Goal: Navigation & Orientation: Find specific page/section

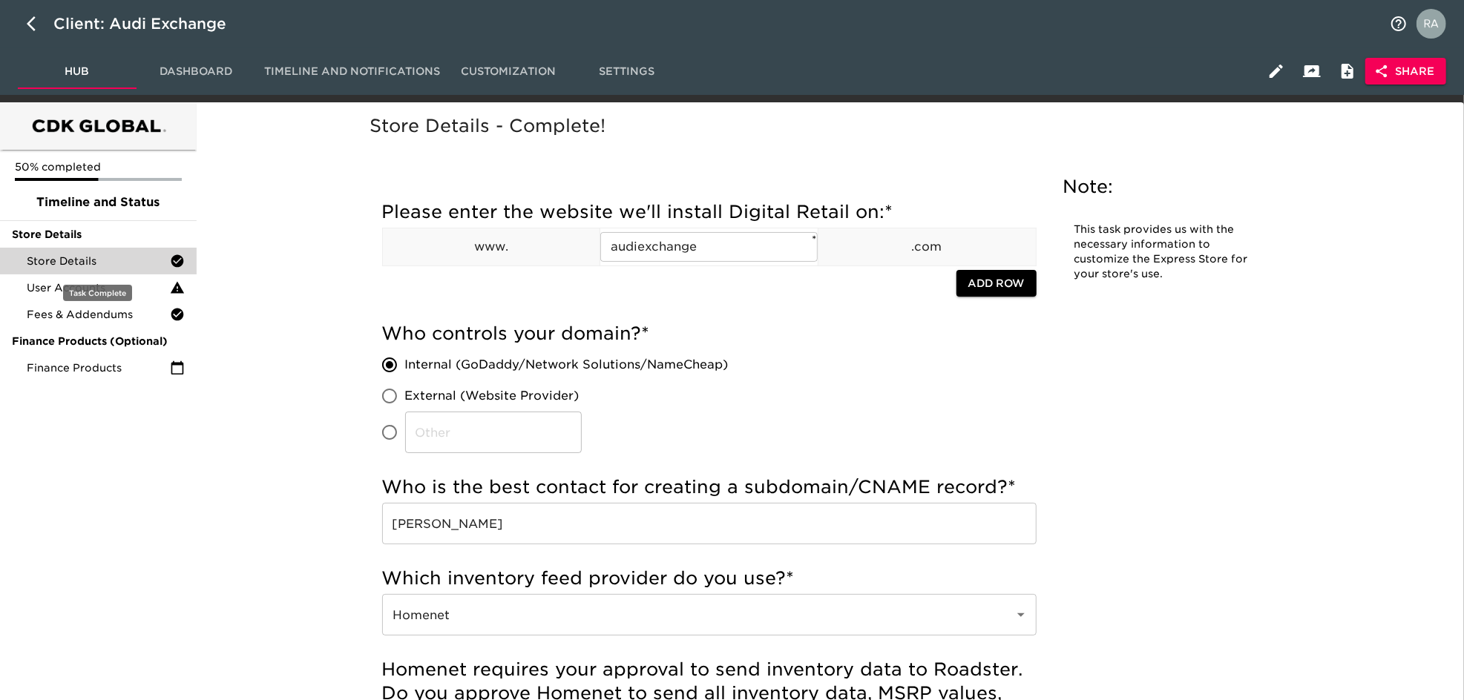
click at [90, 263] on span "Store Details" at bounding box center [98, 261] width 143 height 15
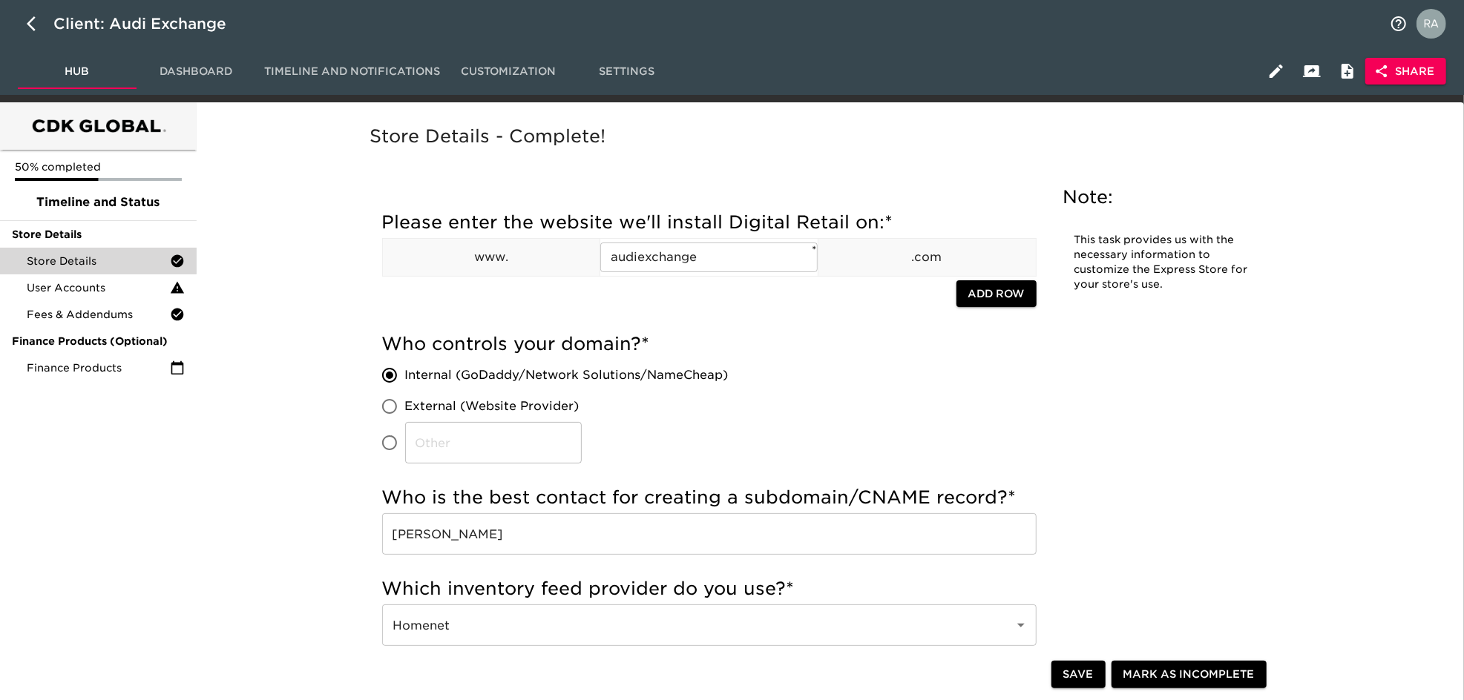
drag, startPoint x: 33, startPoint y: 15, endPoint x: 47, endPoint y: 4, distance: 18.0
click at [39, 13] on button "button" at bounding box center [36, 24] width 36 height 36
select select "10"
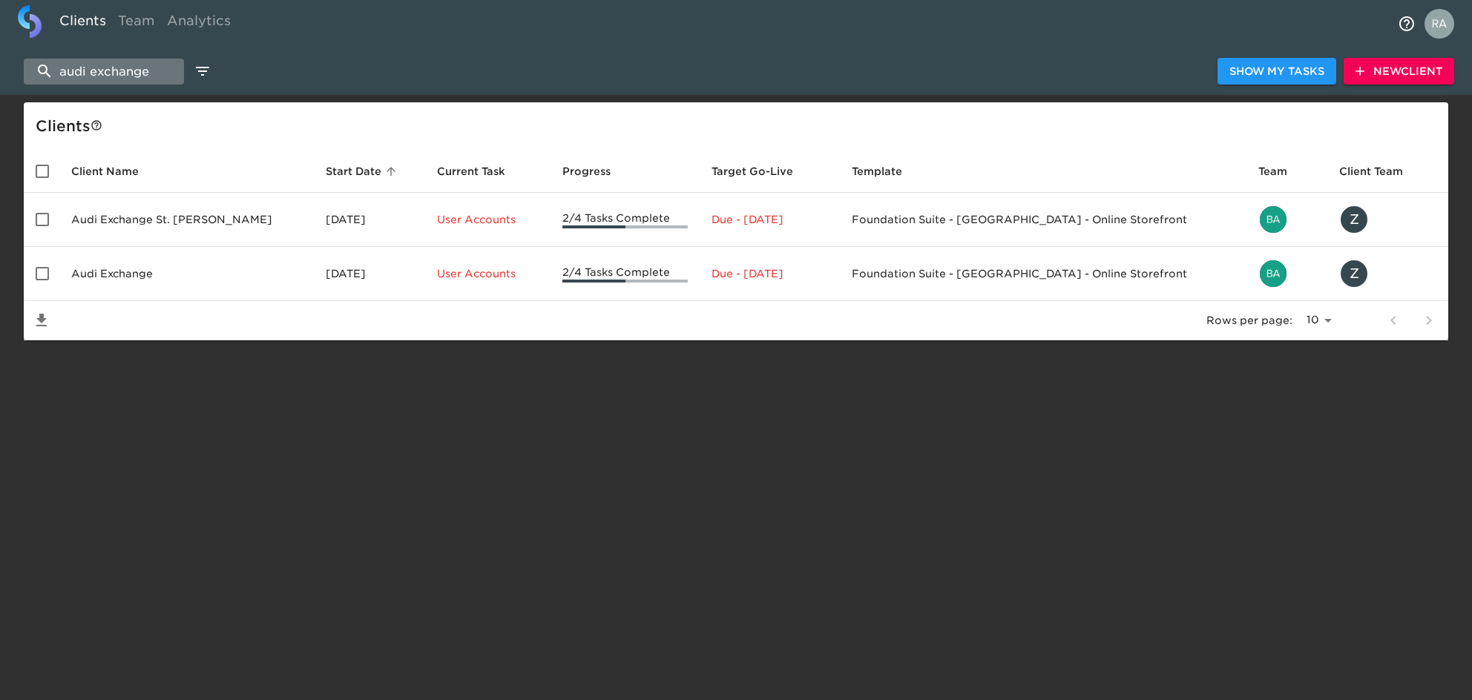
drag, startPoint x: 164, startPoint y: 56, endPoint x: 75, endPoint y: 61, distance: 89.1
click at [75, 61] on div "audi exchange Show My Tasks New Client" at bounding box center [736, 70] width 1472 height 47
drag, startPoint x: 171, startPoint y: 73, endPoint x: 28, endPoint y: 74, distance: 142.4
click at [28, 74] on input "audi exchange" at bounding box center [104, 72] width 160 height 26
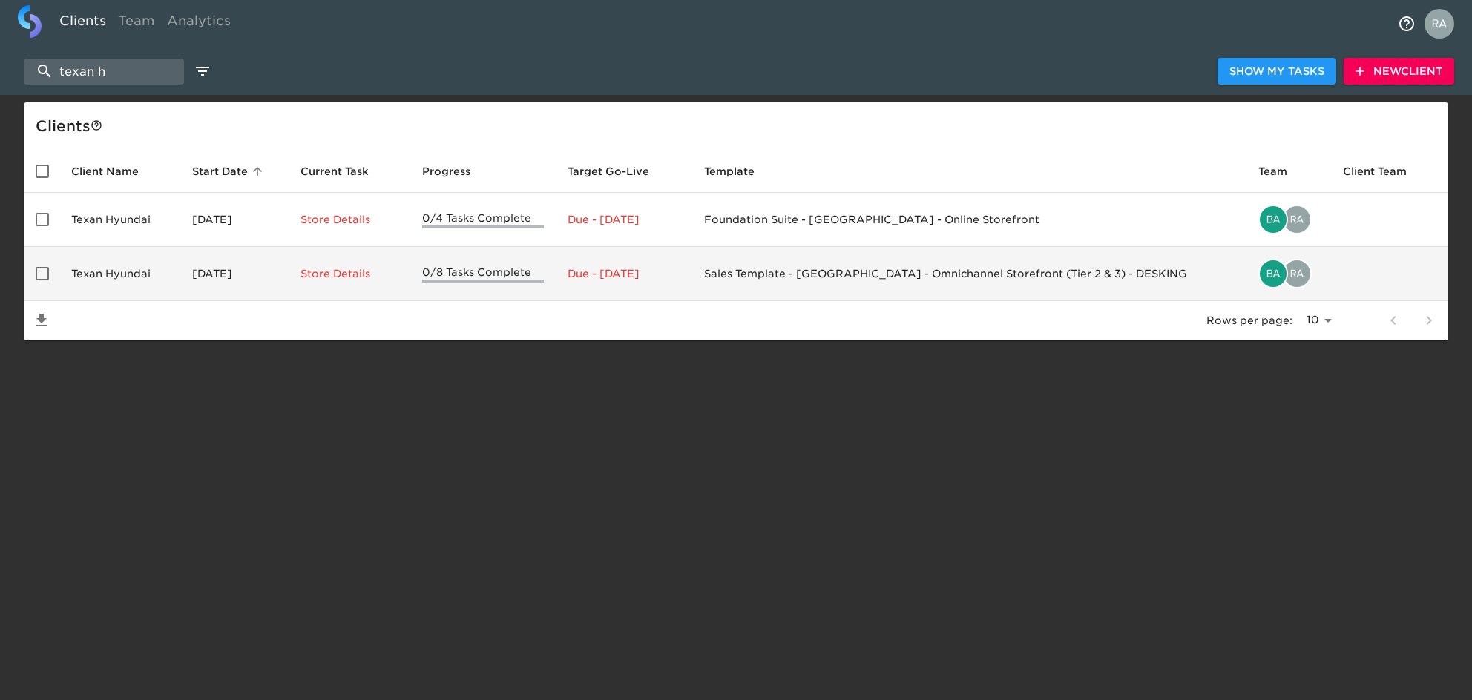
type input "texan h"
click at [136, 286] on td "Texan Hyundai" at bounding box center [119, 274] width 121 height 54
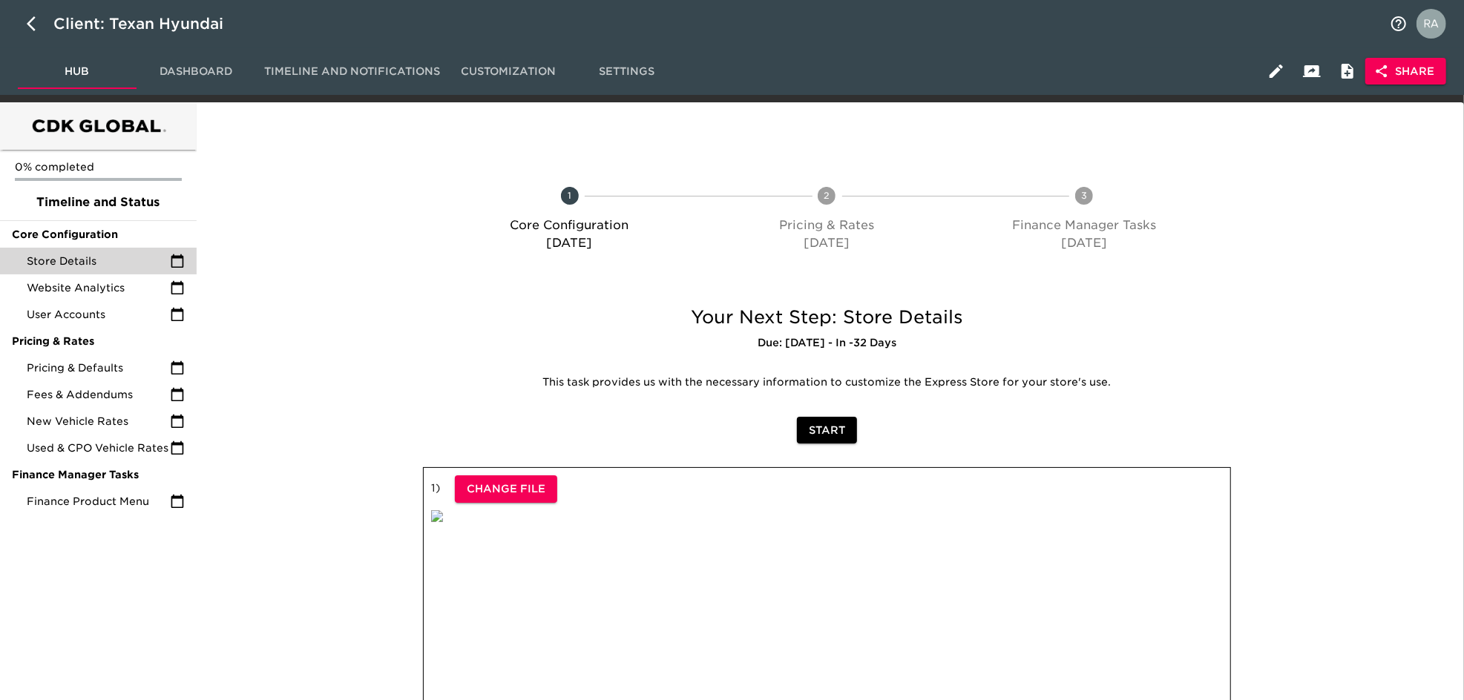
click at [95, 262] on span "Store Details" at bounding box center [98, 261] width 143 height 15
click at [32, 27] on icon "button" at bounding box center [31, 23] width 9 height 15
select select "10"
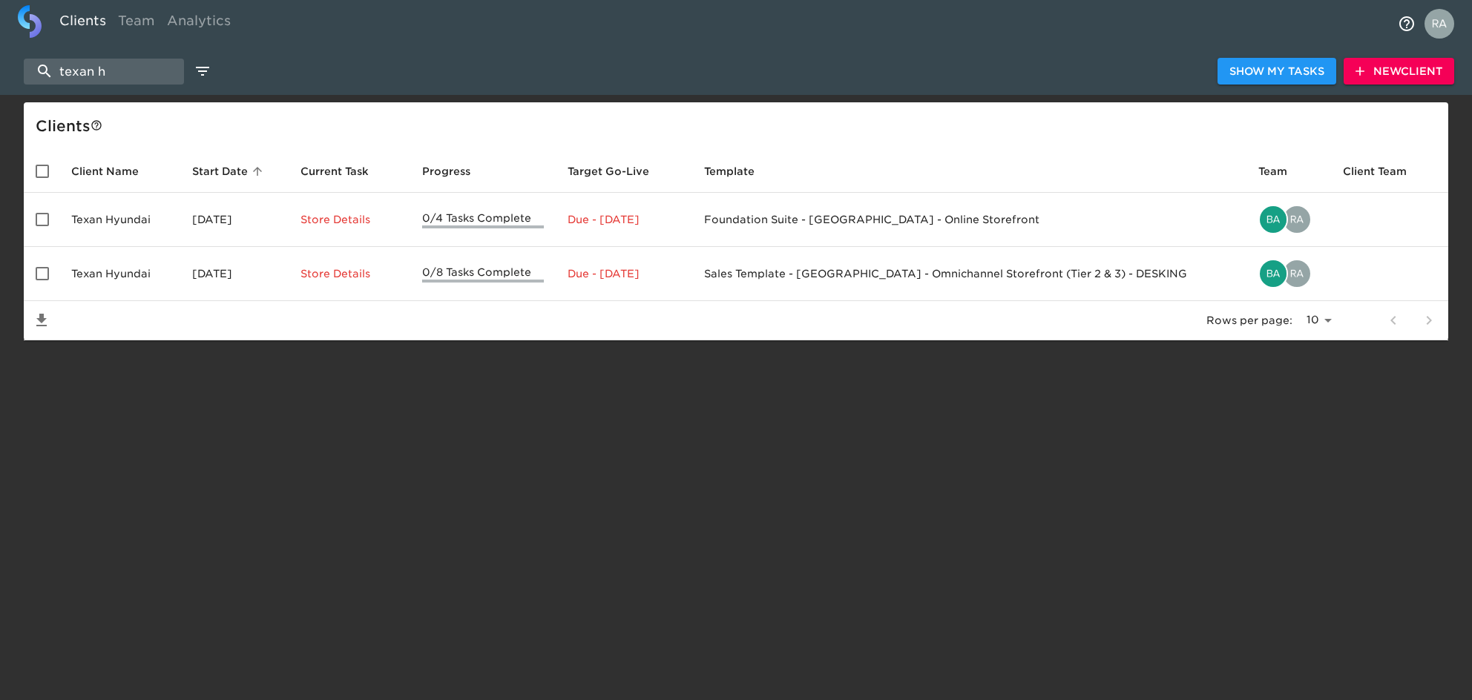
drag, startPoint x: 144, startPoint y: 68, endPoint x: -4, endPoint y: 54, distance: 149.0
click at [0, 54] on html "Clients Team Analytics texan h Show My Tasks New Client Client s Client Name St…" at bounding box center [736, 194] width 1472 height 388
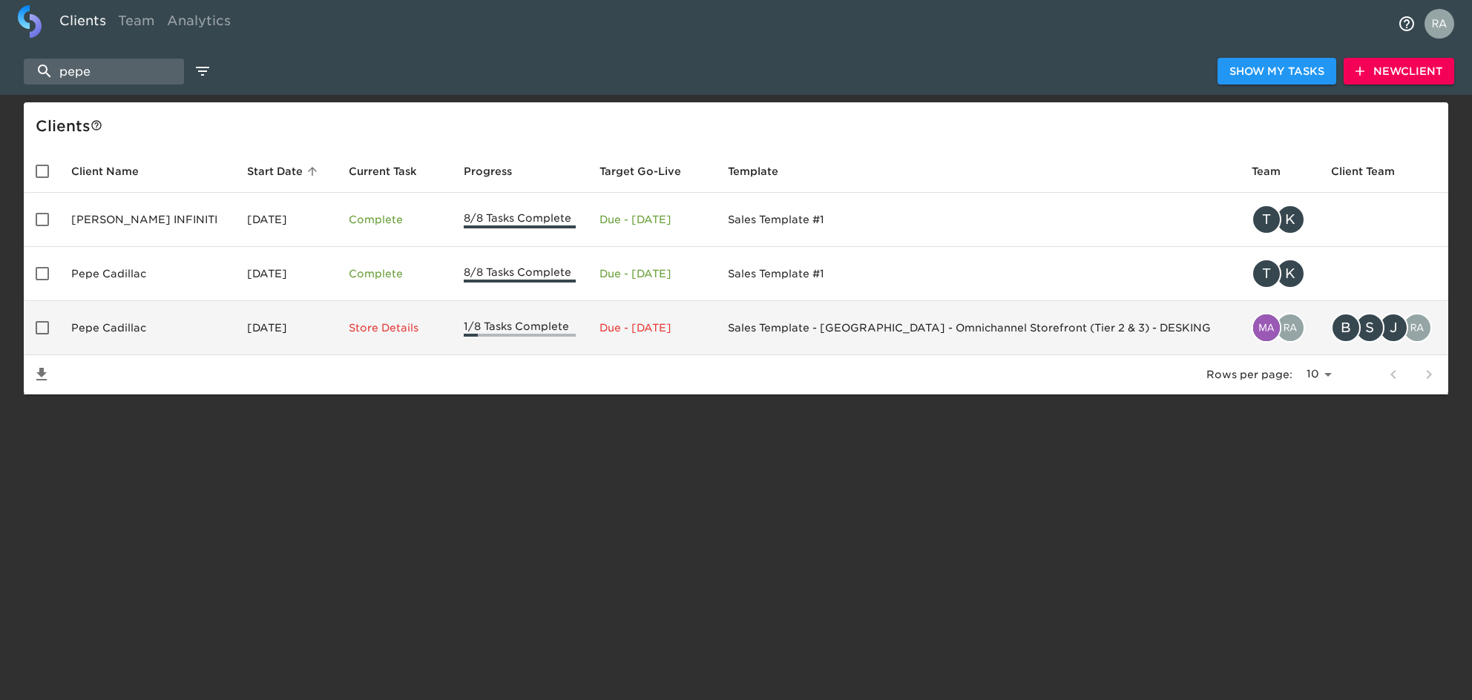
type input "pepe"
click at [119, 338] on td "Pepe Cadillac" at bounding box center [147, 328] width 176 height 54
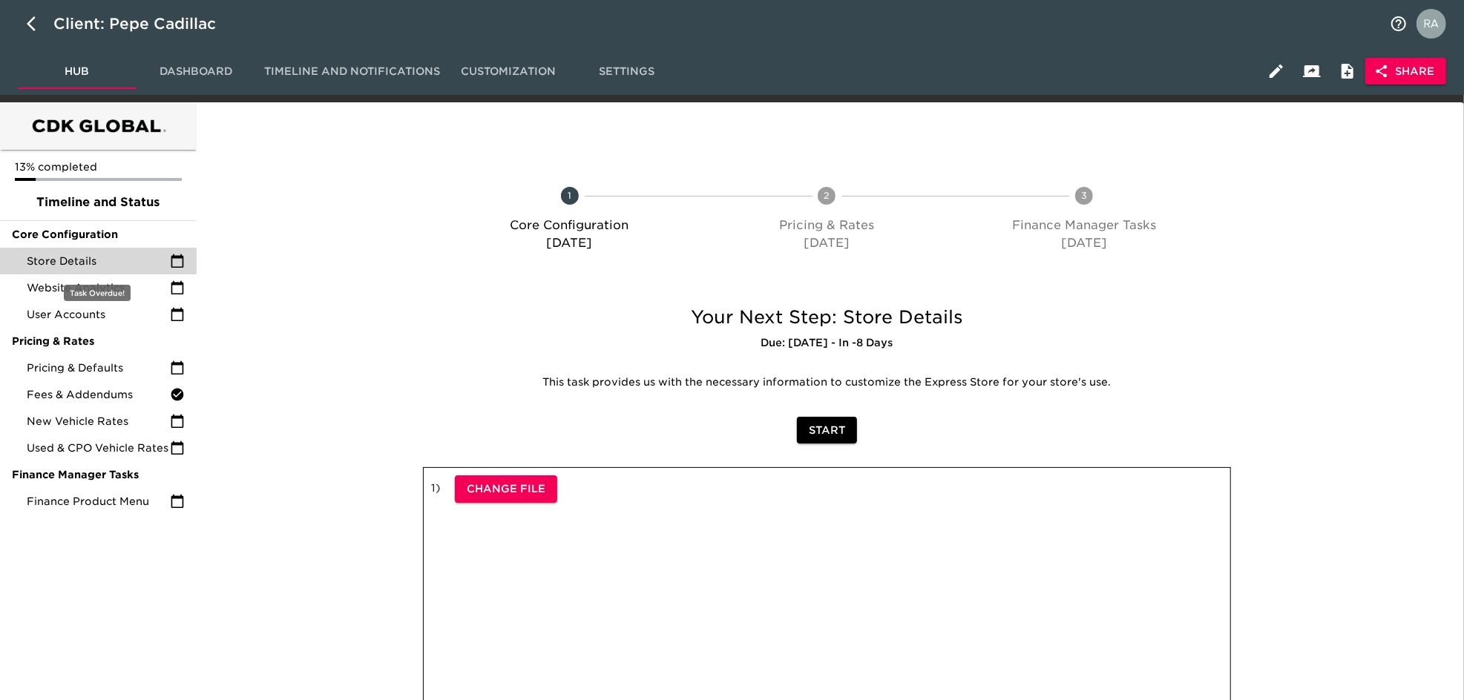
click at [57, 258] on span "Store Details" at bounding box center [98, 261] width 143 height 15
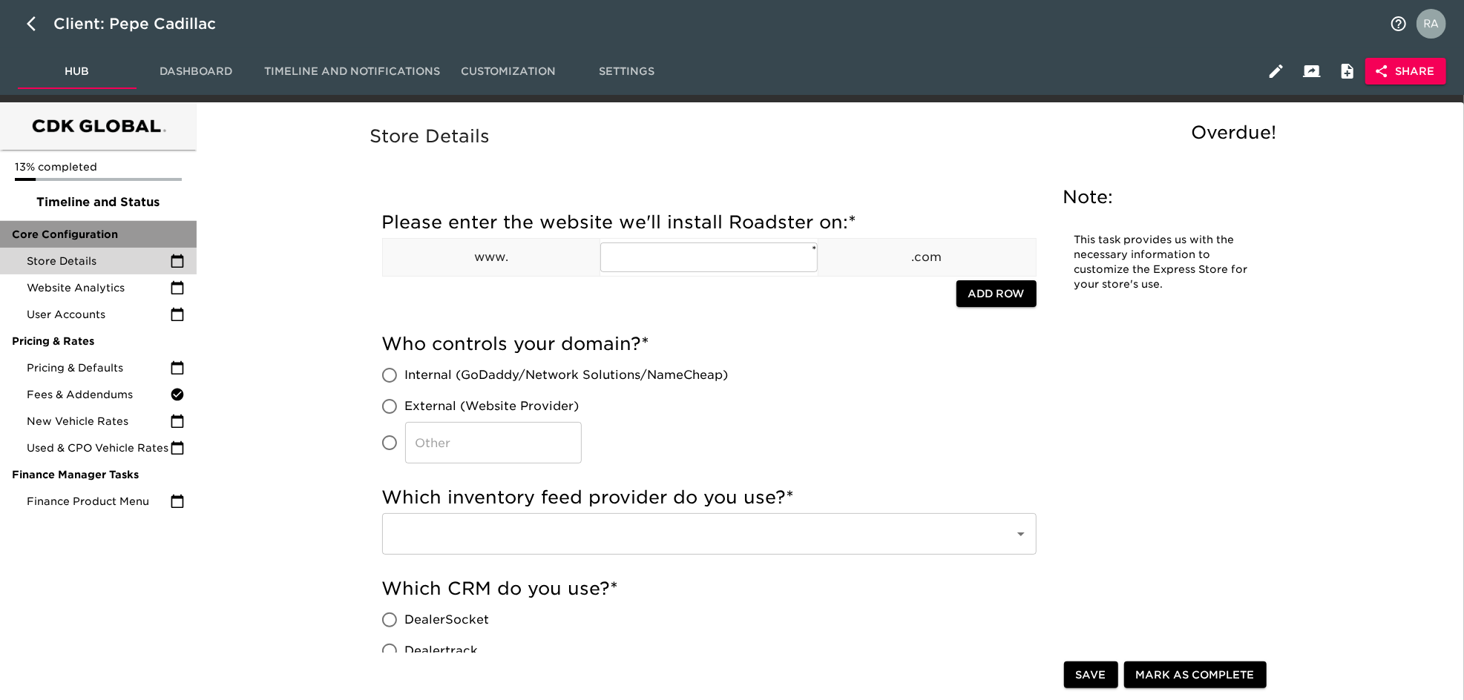
click at [125, 234] on span "Core Configuration" at bounding box center [98, 234] width 173 height 15
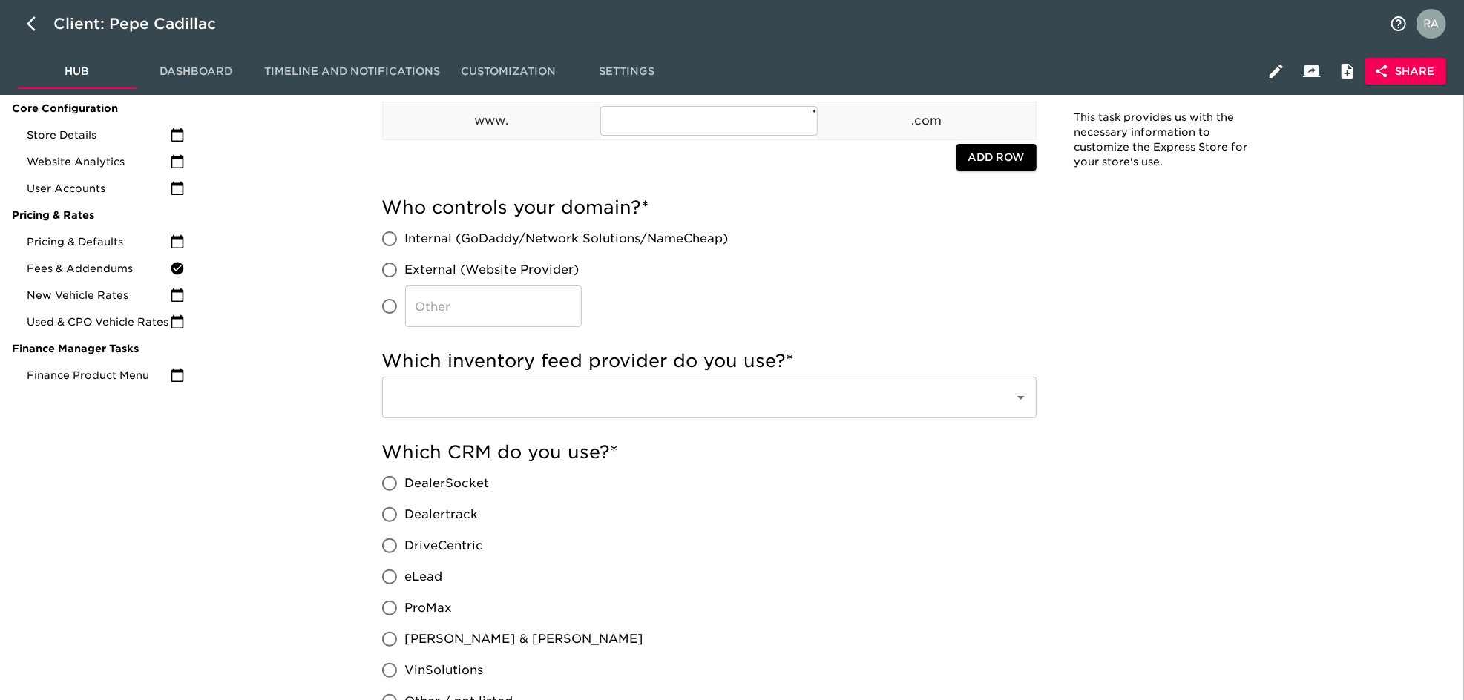
scroll to position [2, 0]
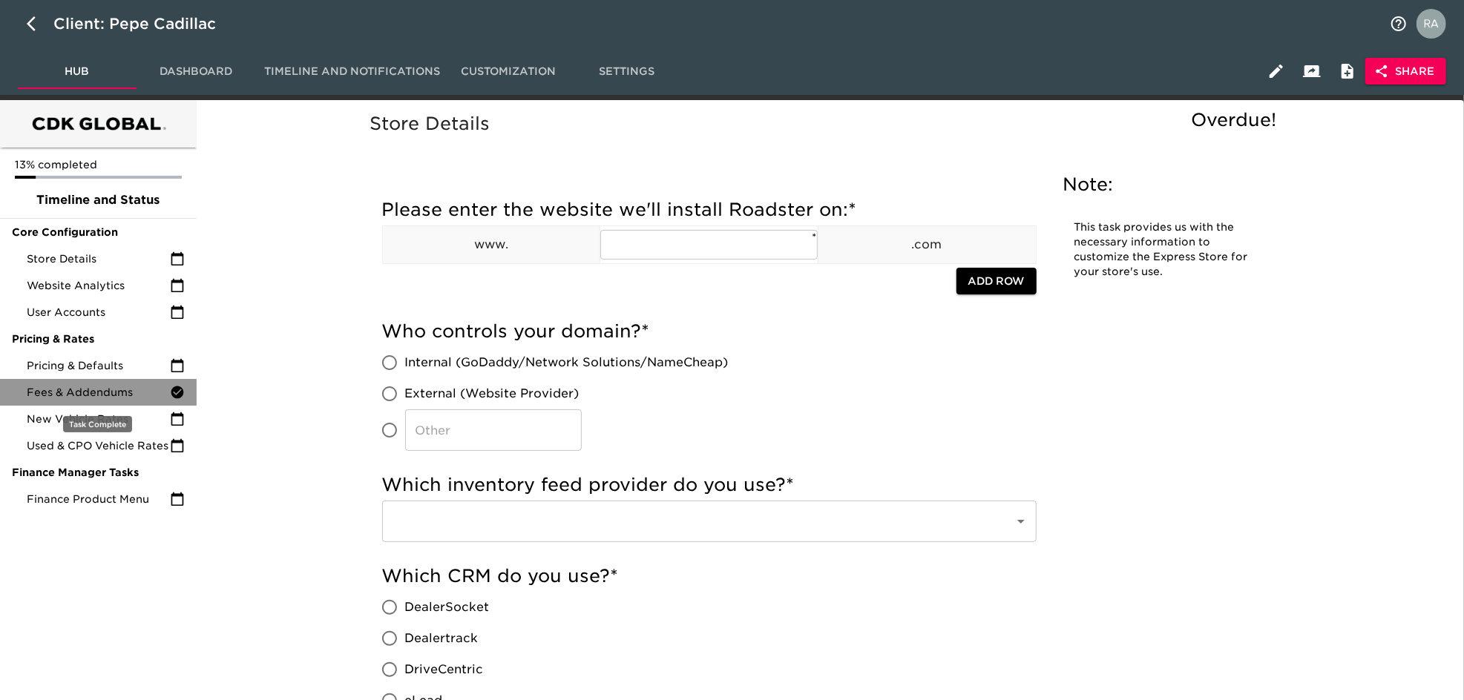
click at [79, 390] on span "Fees & Addendums" at bounding box center [98, 392] width 143 height 15
